Goal: Obtain resource: Download file/media

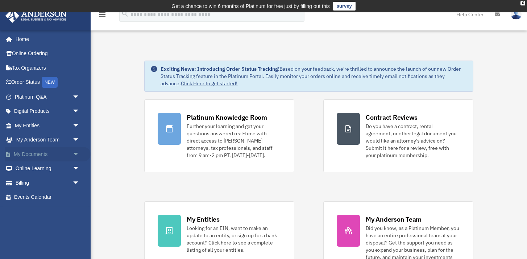
click at [74, 154] on span "arrow_drop_down" at bounding box center [79, 154] width 14 height 15
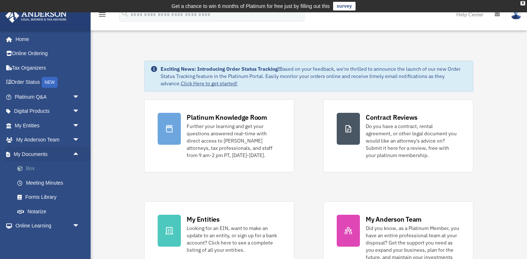
click at [69, 172] on link "Box" at bounding box center [50, 168] width 80 height 14
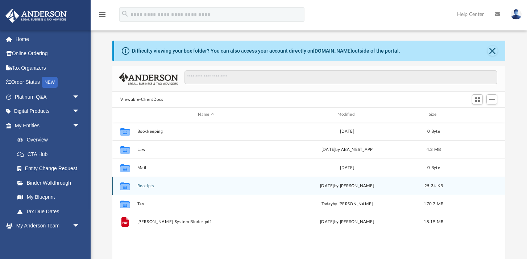
scroll to position [21, 0]
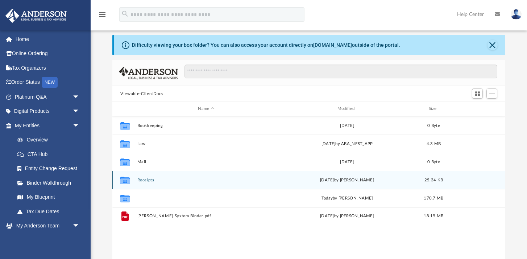
click at [245, 198] on button "Tax" at bounding box center [206, 198] width 138 height 5
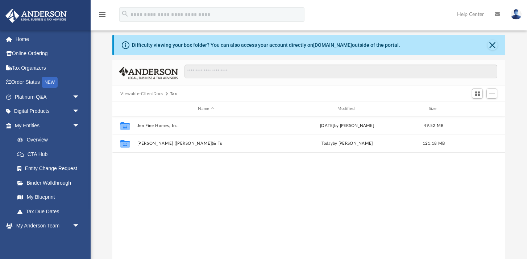
click at [245, 198] on div "Collaborated Folder Jen Fine Homes, Inc. Thu Sep 11 2025 by Jasmine Splunge 49.…" at bounding box center [308, 191] width 393 height 150
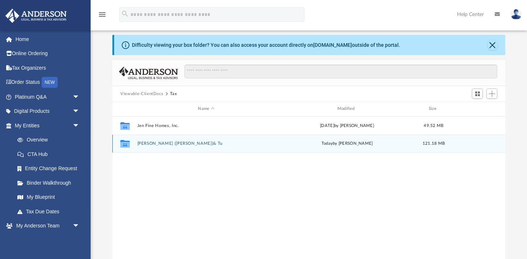
click at [173, 142] on button "[PERSON_NAME] ([PERSON_NAME])& Tu" at bounding box center [206, 143] width 138 height 5
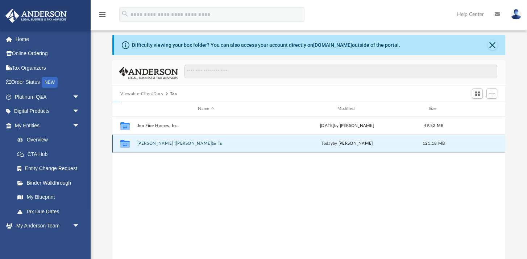
click at [173, 142] on button "[PERSON_NAME] ([PERSON_NAME])& Tu" at bounding box center [206, 143] width 138 height 5
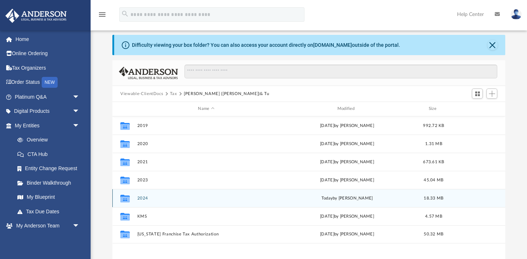
click at [162, 195] on div "Collaborated Folder 2024 [DATE] by [PERSON_NAME] 18.33 MB" at bounding box center [308, 198] width 393 height 18
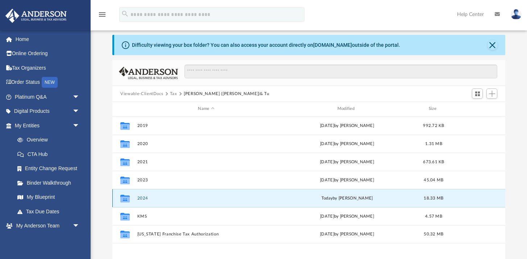
click at [162, 195] on div "Collaborated Folder 2024 [DATE] by [PERSON_NAME] 18.33 MB" at bounding box center [308, 198] width 393 height 18
click at [123, 197] on icon "grid" at bounding box center [124, 199] width 9 height 6
click at [143, 198] on button "2024" at bounding box center [206, 198] width 138 height 5
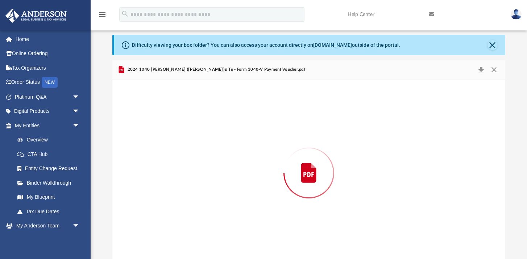
scroll to position [29, 0]
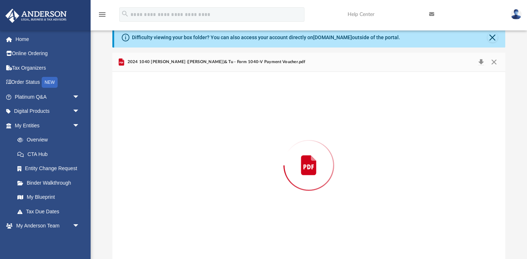
click at [143, 198] on div "Preview" at bounding box center [308, 165] width 393 height 187
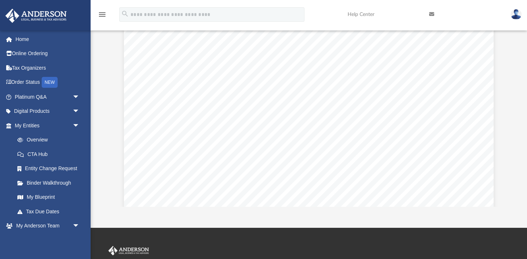
scroll to position [0, 0]
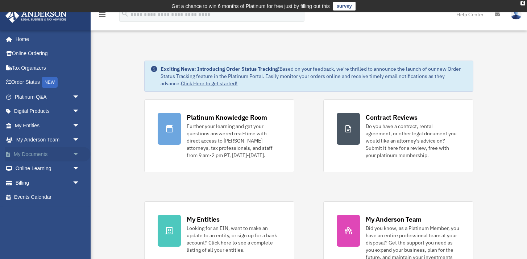
click at [76, 153] on span "arrow_drop_down" at bounding box center [79, 154] width 14 height 15
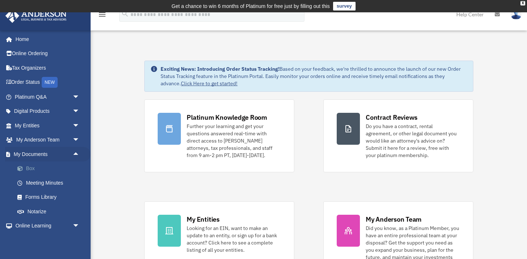
click at [70, 171] on link "Box" at bounding box center [50, 168] width 80 height 14
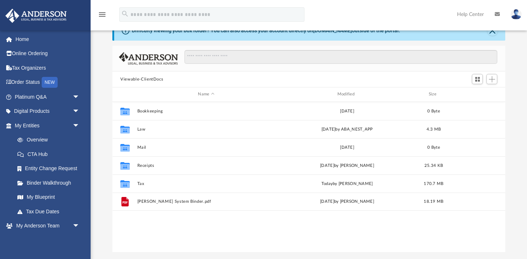
scroll to position [37, 0]
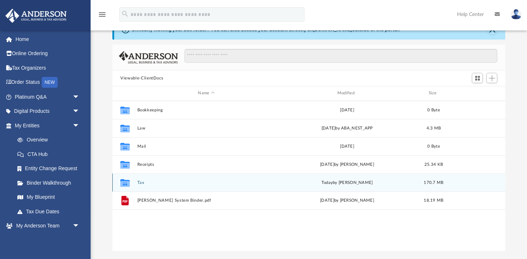
click at [135, 183] on div "Collaborated Folder Tax [DATE] by [PERSON_NAME] 170.7 MB" at bounding box center [308, 182] width 393 height 18
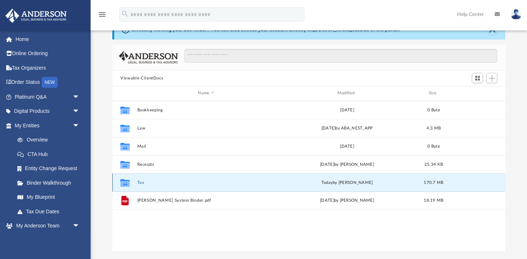
click at [124, 184] on icon "grid" at bounding box center [124, 183] width 9 height 8
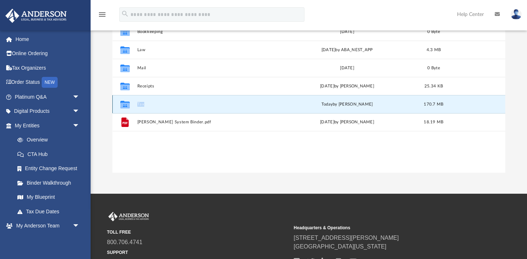
scroll to position [113, 0]
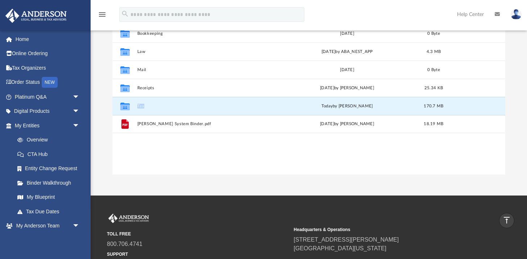
click at [101, 117] on div "Difficulty viewing your box folder? You can also access your account directly o…" at bounding box center [309, 58] width 436 height 231
click at [122, 107] on icon "grid" at bounding box center [124, 107] width 9 height 6
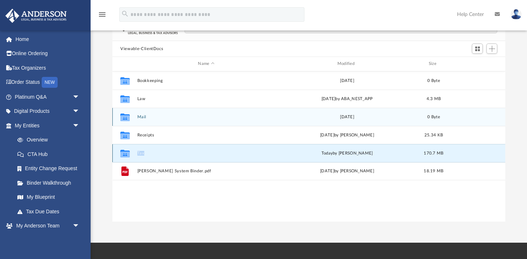
scroll to position [68, 0]
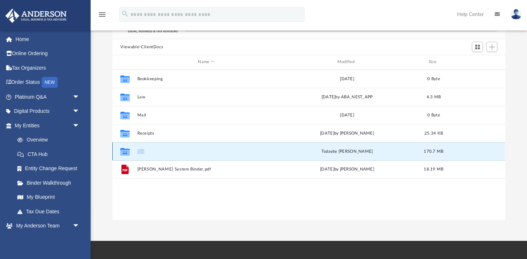
click at [124, 152] on icon "grid" at bounding box center [124, 152] width 9 height 6
click at [143, 151] on button "Tax" at bounding box center [206, 151] width 138 height 5
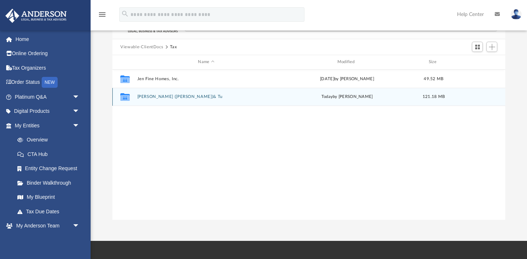
click at [162, 95] on button "[PERSON_NAME] ([PERSON_NAME])& Tu" at bounding box center [206, 96] width 138 height 5
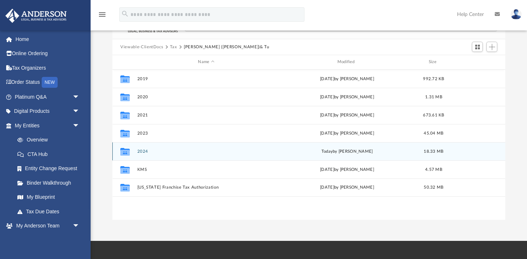
click at [146, 152] on button "2024" at bounding box center [206, 151] width 138 height 5
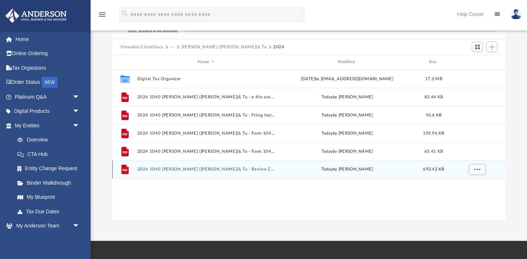
click at [160, 168] on button "2024 1040 [PERSON_NAME] ([PERSON_NAME])& Tu - Review Copy.pdf" at bounding box center [206, 169] width 138 height 5
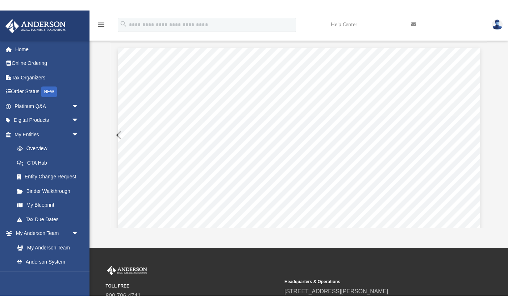
scroll to position [165, 376]
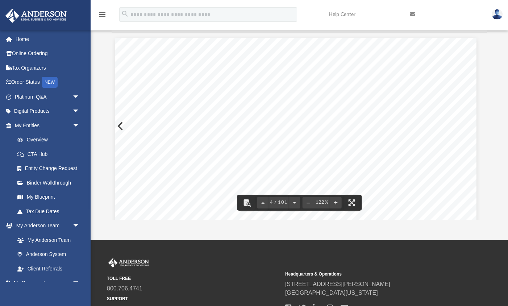
click at [307, 201] on button "File preview" at bounding box center [308, 202] width 12 height 16
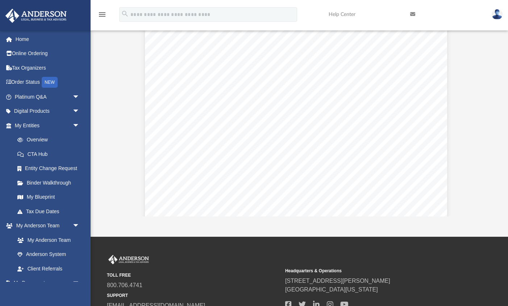
scroll to position [11569, 3]
